Goal: Transaction & Acquisition: Register for event/course

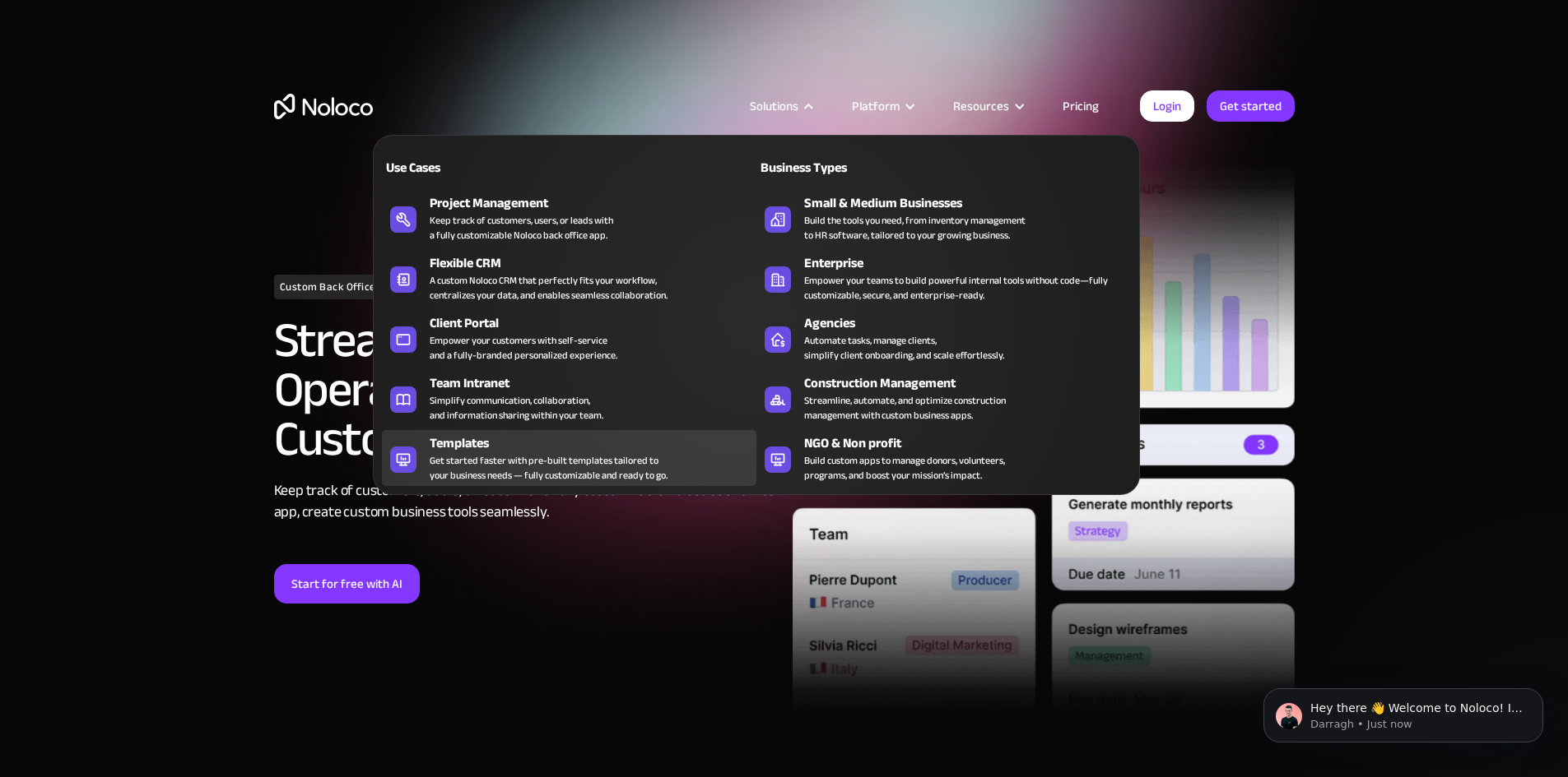
click at [643, 469] on div "Get started faster with pre-built templates tailored to your business needs — f…" at bounding box center [548, 467] width 237 height 29
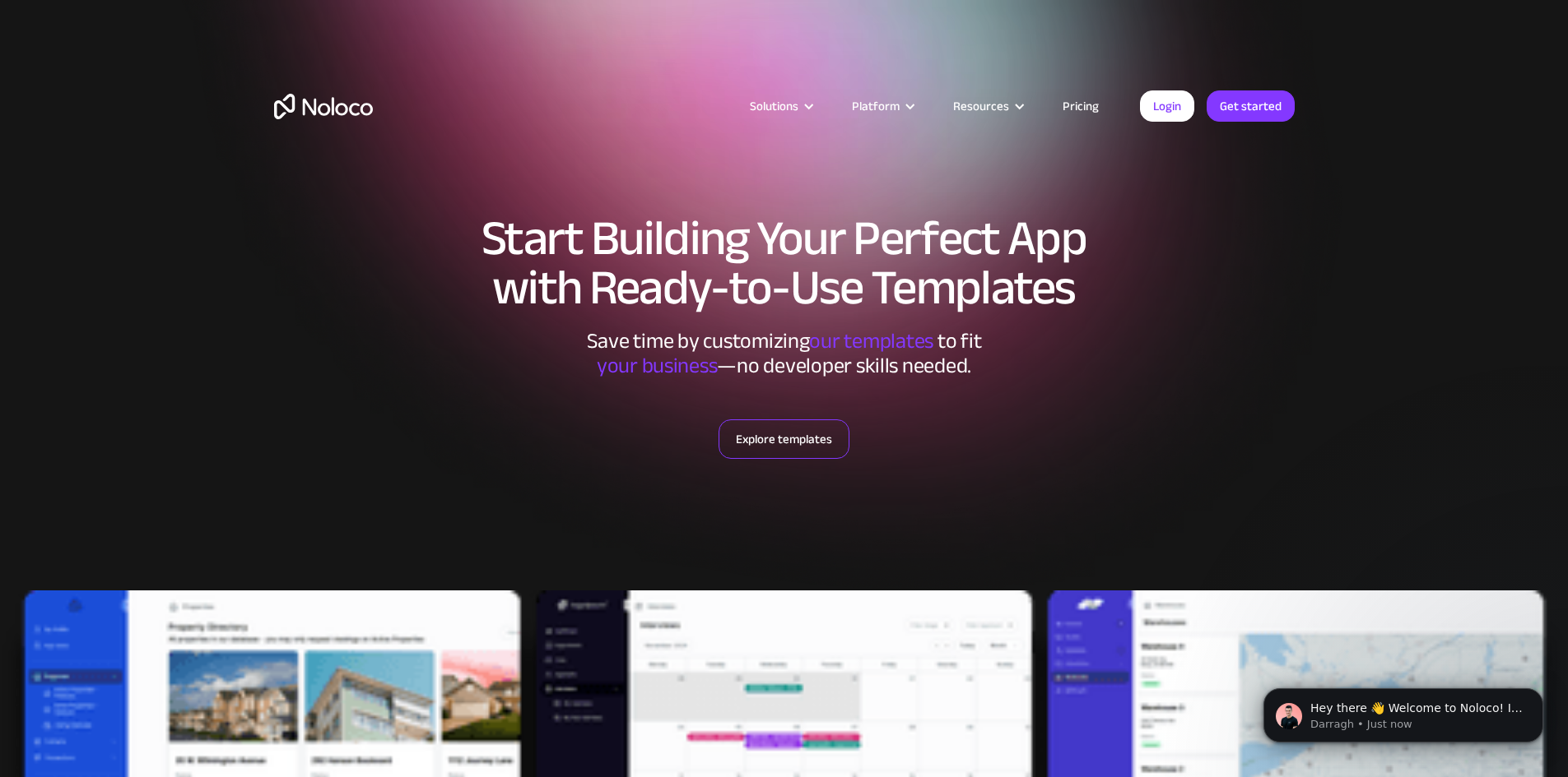
click at [796, 438] on link "Explore templates" at bounding box center [784, 439] width 131 height 39
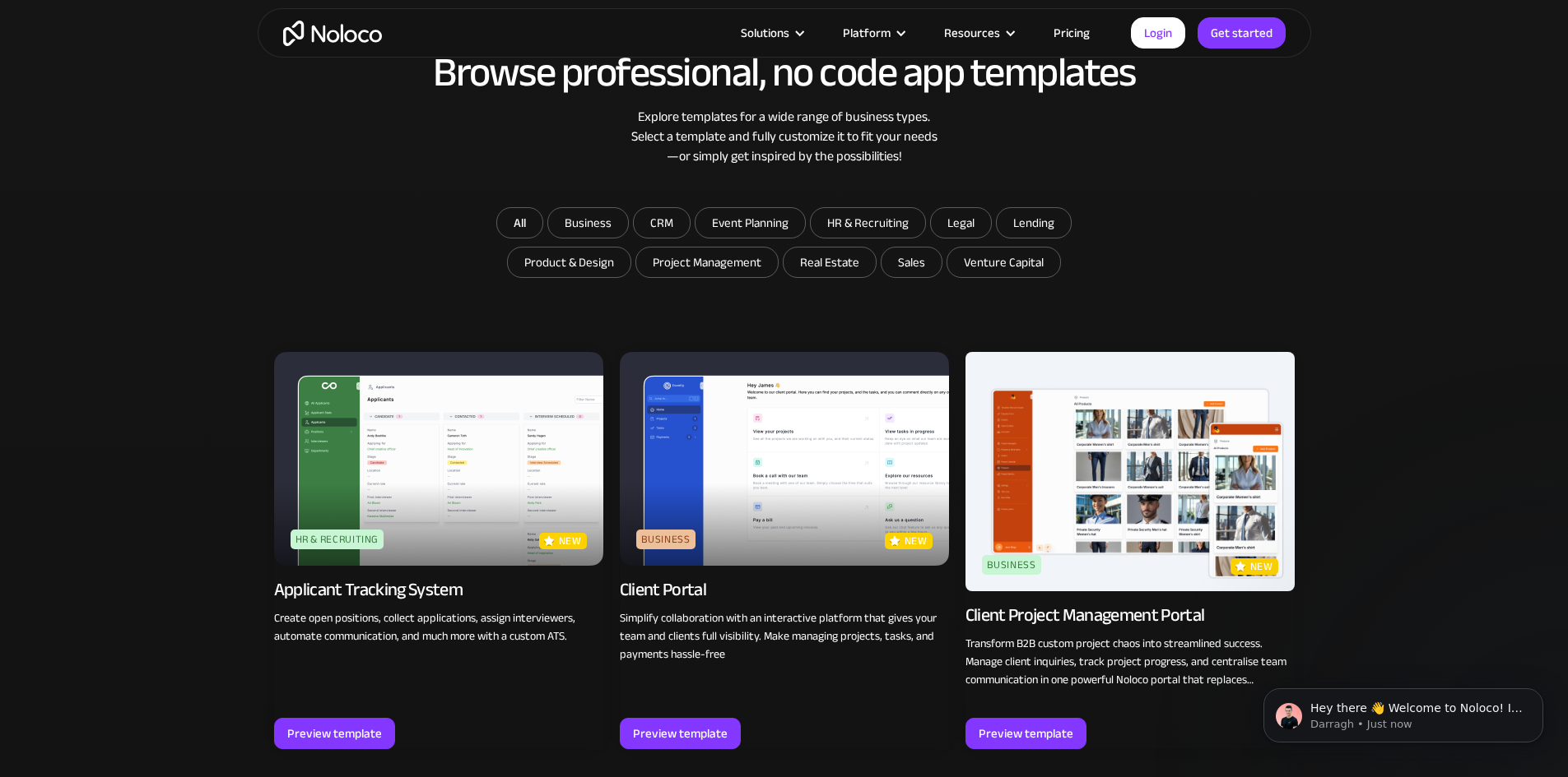
scroll to position [1009, 0]
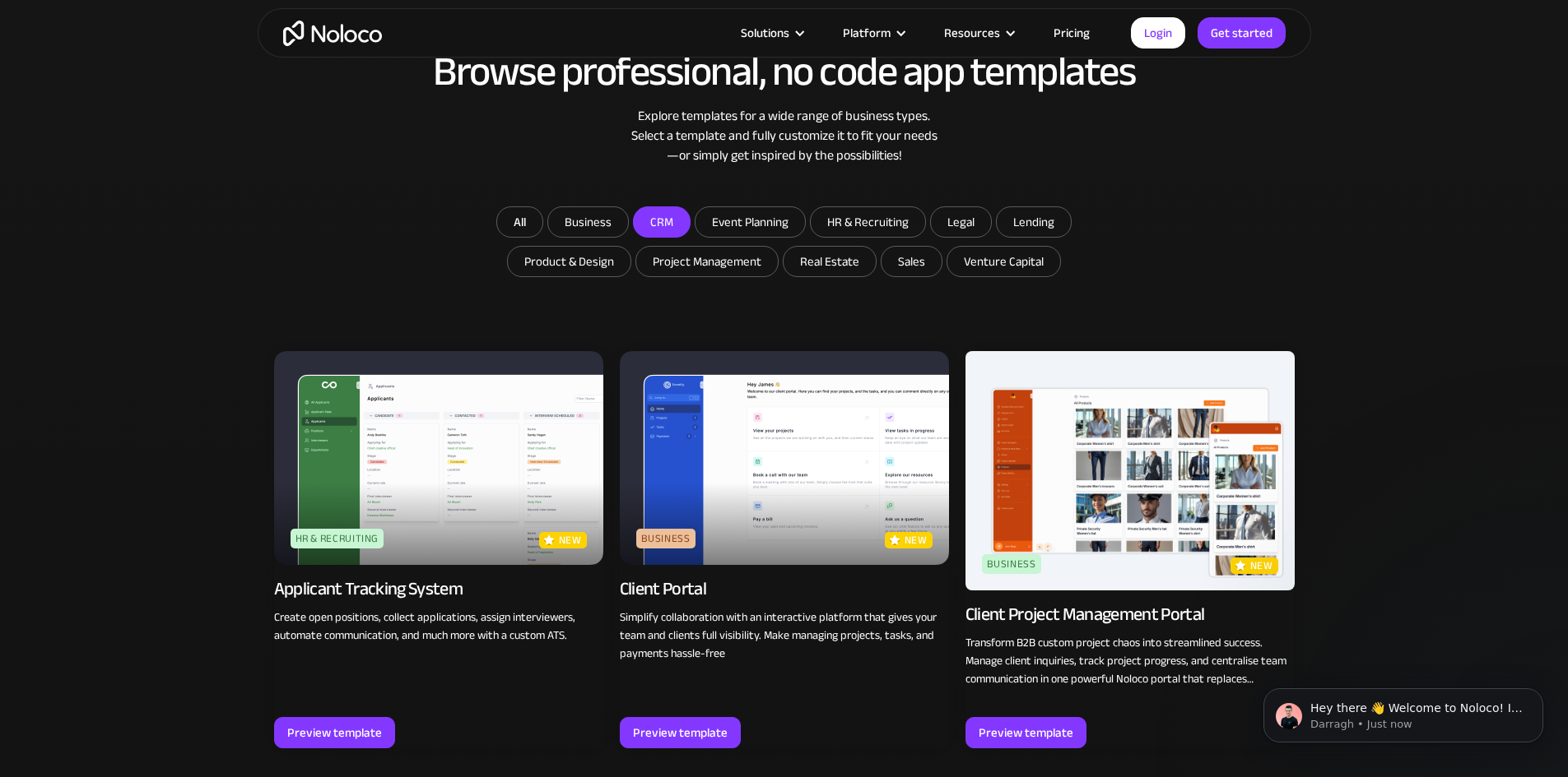
click at [660, 215] on input "CRM" at bounding box center [661, 221] width 56 height 29
checkbox input "true"
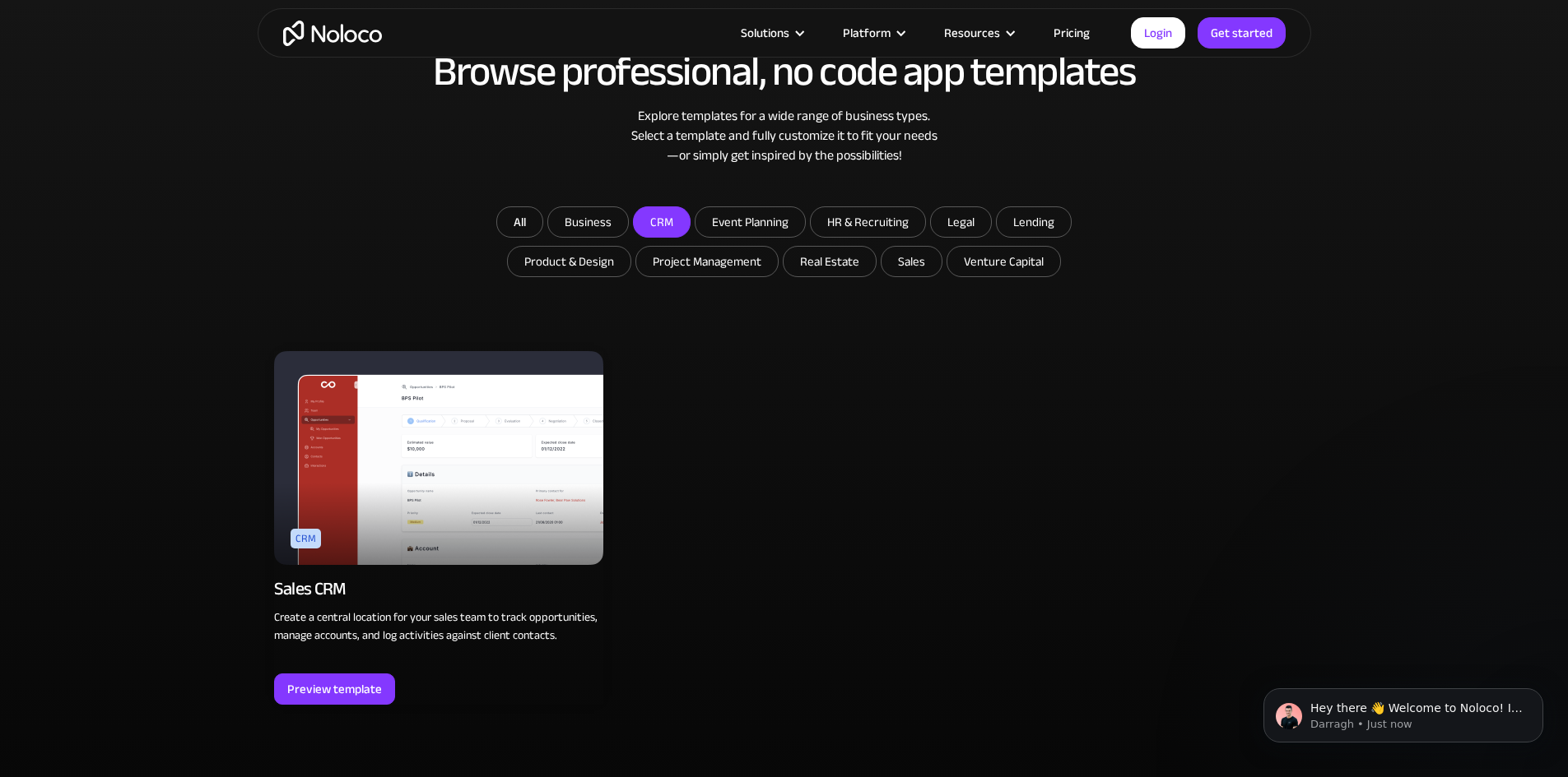
click at [477, 448] on img at bounding box center [438, 459] width 329 height 214
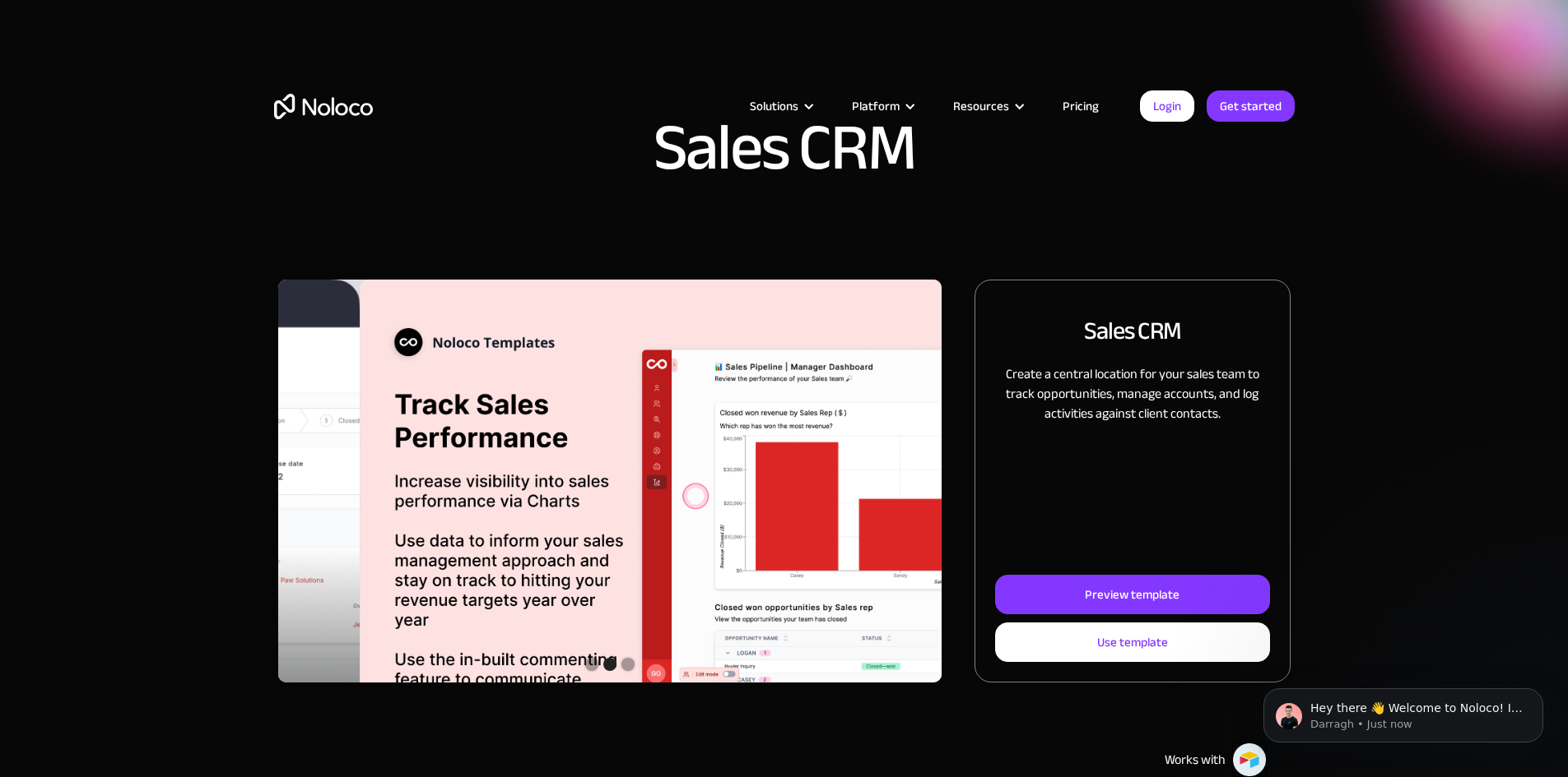
click at [617, 671] on div "Show slide 2 of 3" at bounding box center [610, 665] width 13 height 13
click at [635, 671] on div "Show slide 3 of 3" at bounding box center [627, 665] width 13 height 13
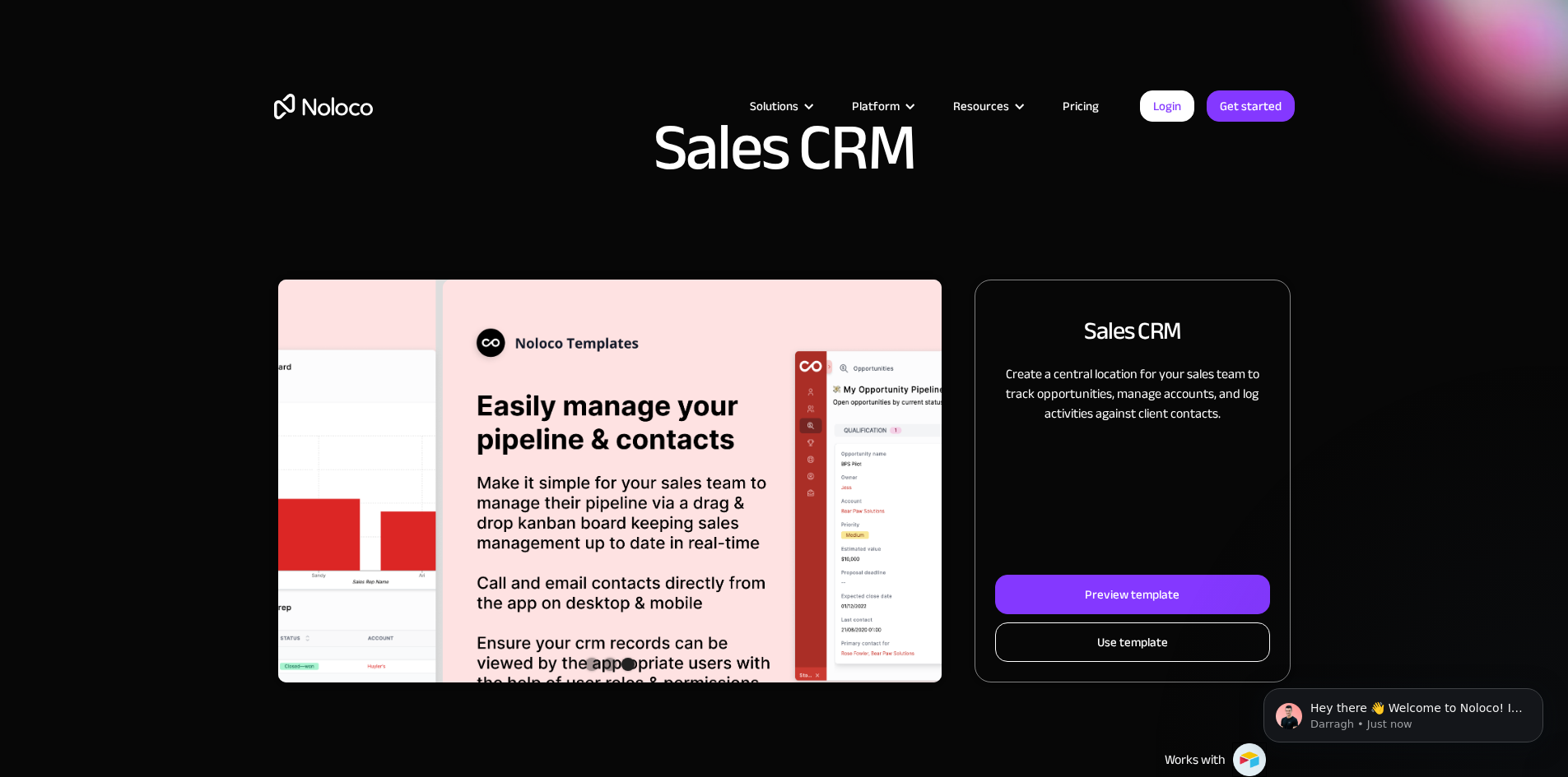
click at [1130, 662] on link "Use template" at bounding box center [1132, 642] width 274 height 39
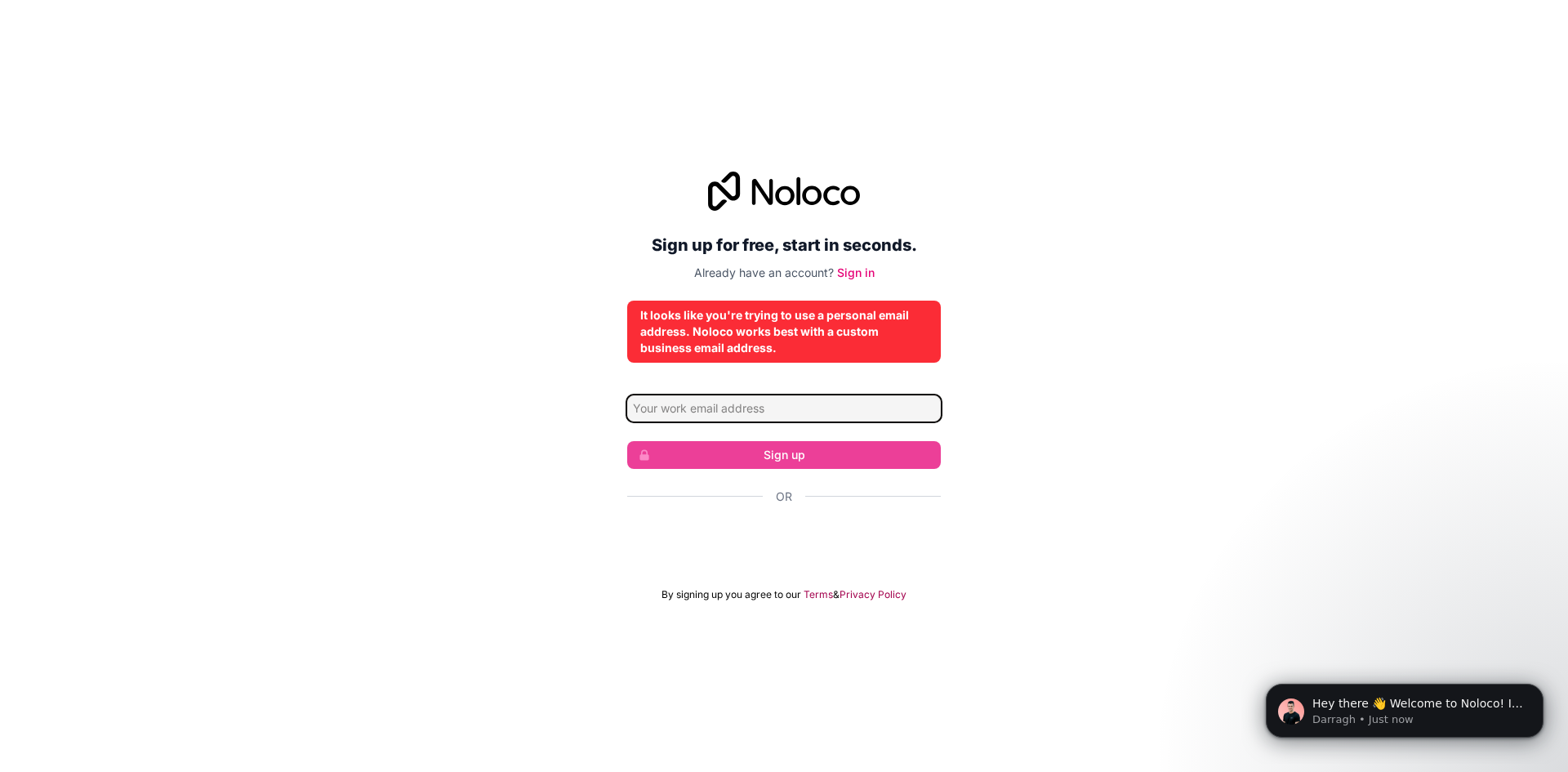
click at [837, 401] on input "Email address" at bounding box center [784, 409] width 314 height 27
click at [821, 418] on input "Email address" at bounding box center [784, 409] width 314 height 27
click at [750, 402] on input "Email address" at bounding box center [784, 409] width 314 height 27
type input "llave-azul@outlook.com"
click at [792, 409] on input "llave-azul@outlook.com" at bounding box center [784, 409] width 314 height 27
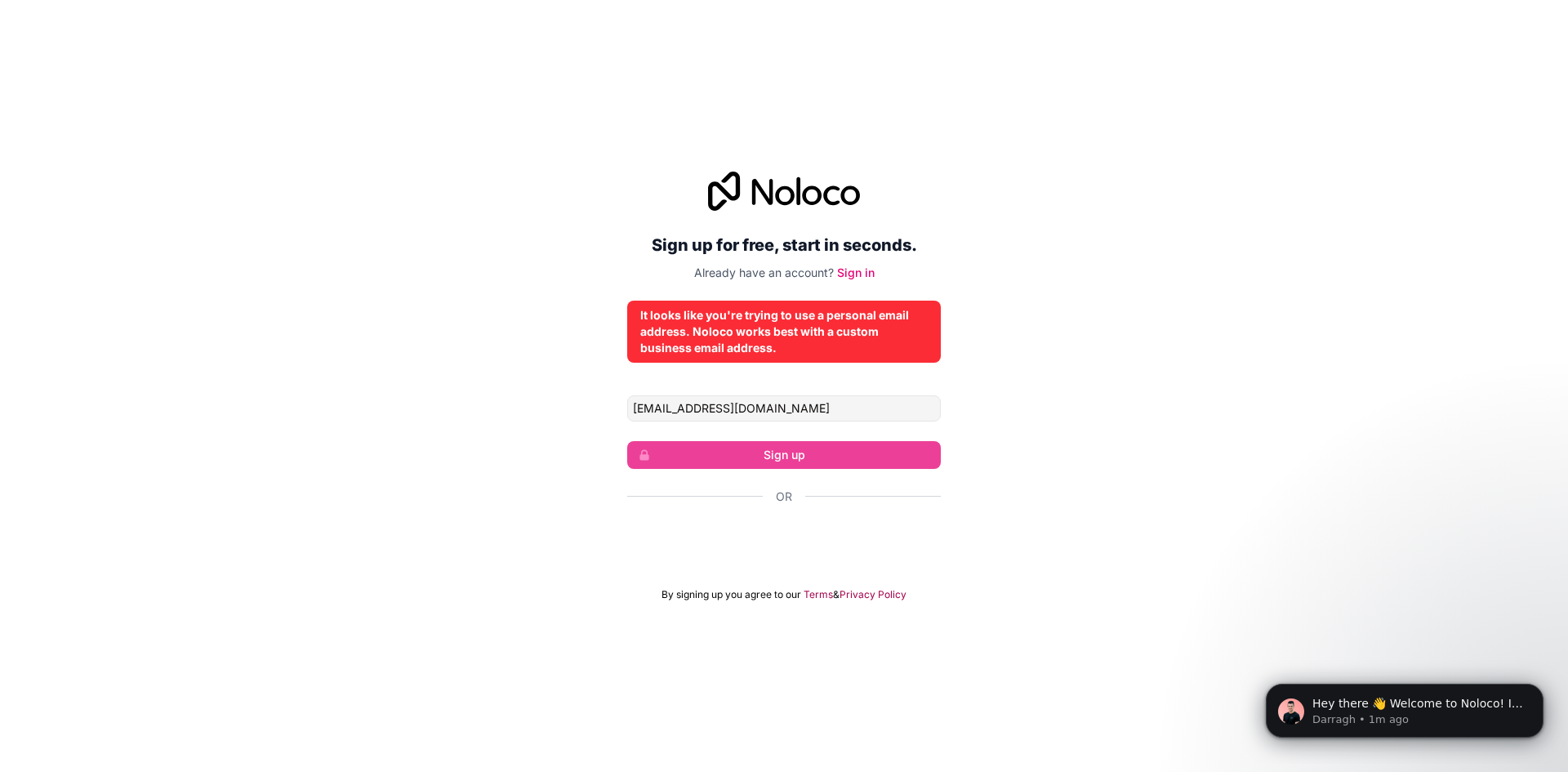
click at [809, 340] on div "It looks like you're trying to use a personal email address. Noloco works best …" at bounding box center [784, 331] width 288 height 49
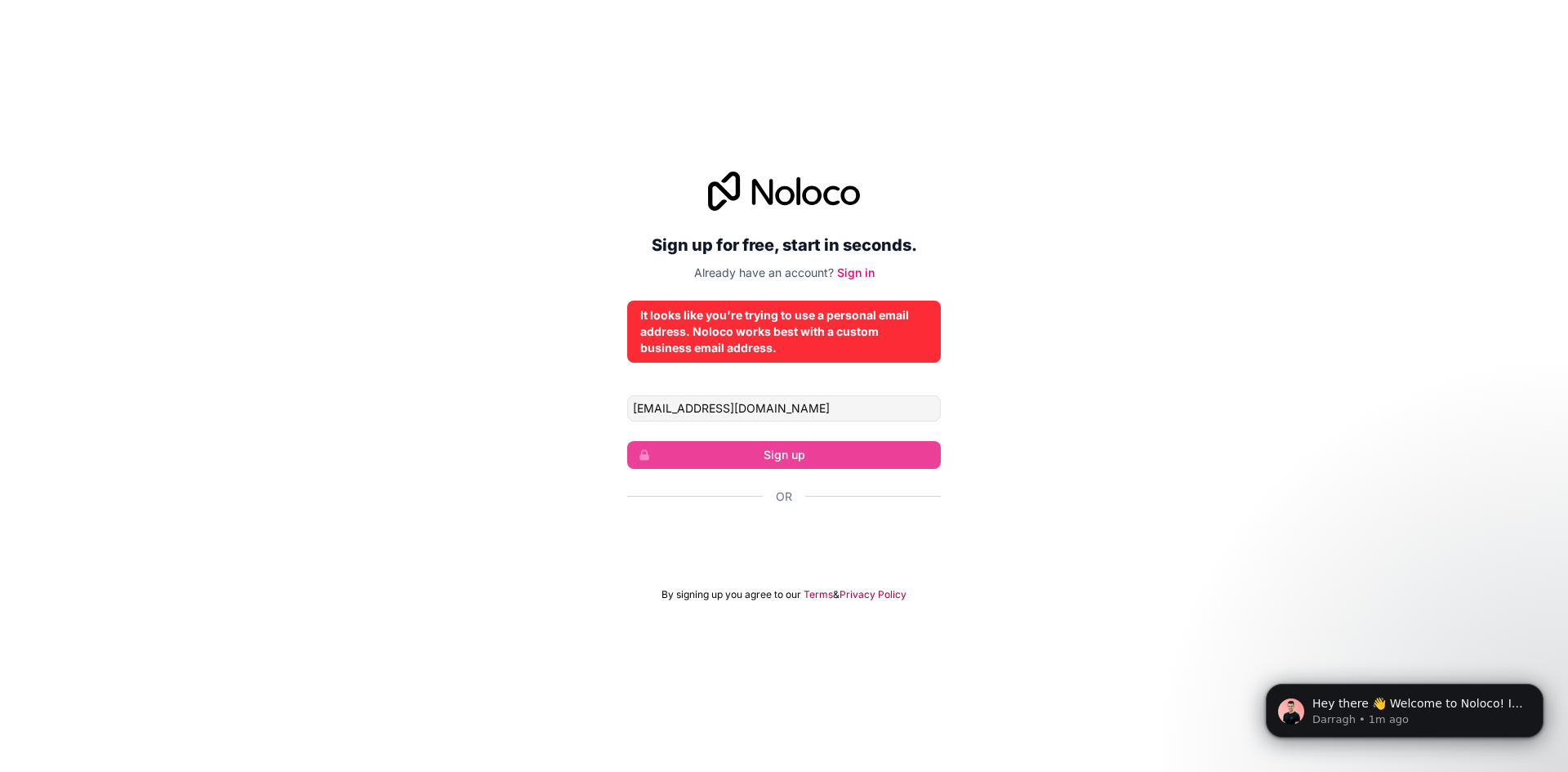
click at [809, 340] on div "It looks like you're trying to use a personal email address. Noloco works best …" at bounding box center [784, 331] width 288 height 49
